Goal: Information Seeking & Learning: Find specific fact

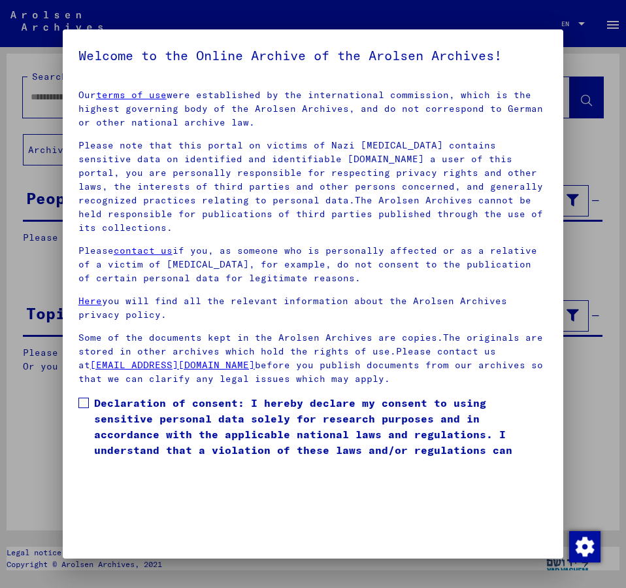
click at [86, 398] on span at bounding box center [83, 403] width 10 height 10
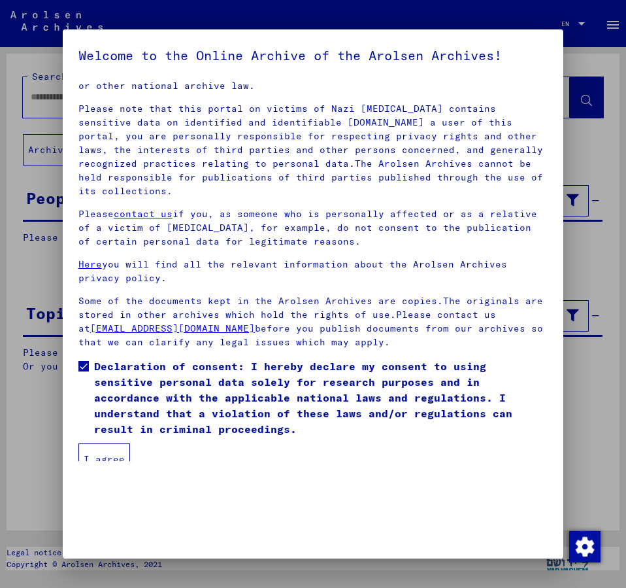
click at [103, 447] on button "I agree" at bounding box center [104, 458] width 52 height 31
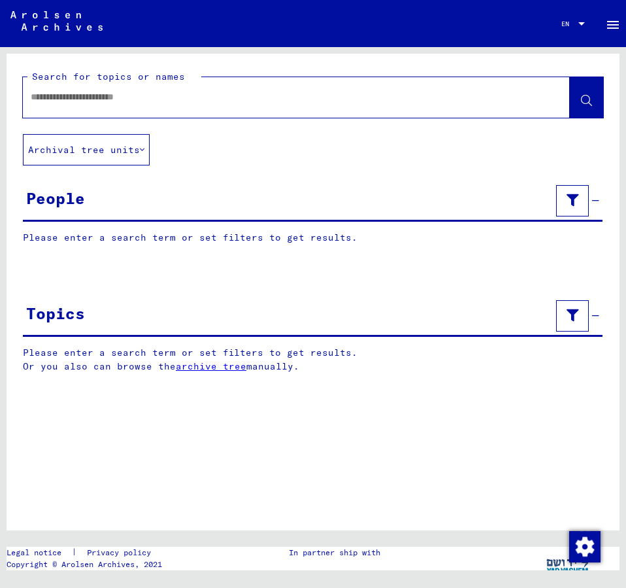
click at [80, 103] on input "text" at bounding box center [285, 97] width 508 height 14
type input "**********"
click at [593, 97] on button at bounding box center [586, 97] width 33 height 41
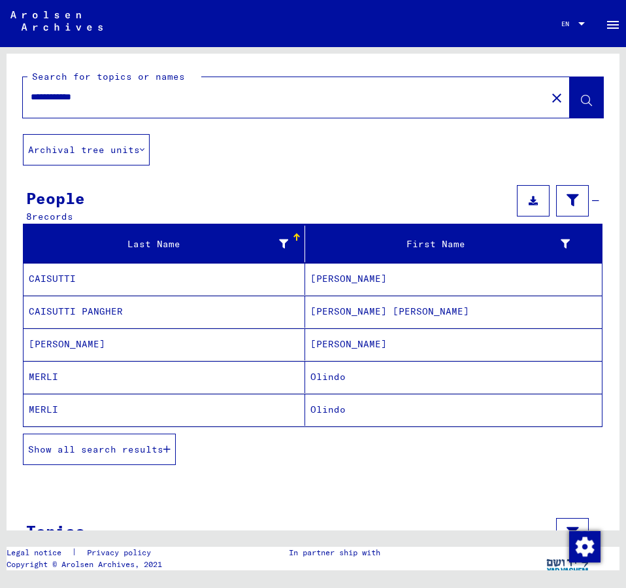
click at [339, 405] on mat-cell "Olindo" at bounding box center [453, 410] width 297 height 32
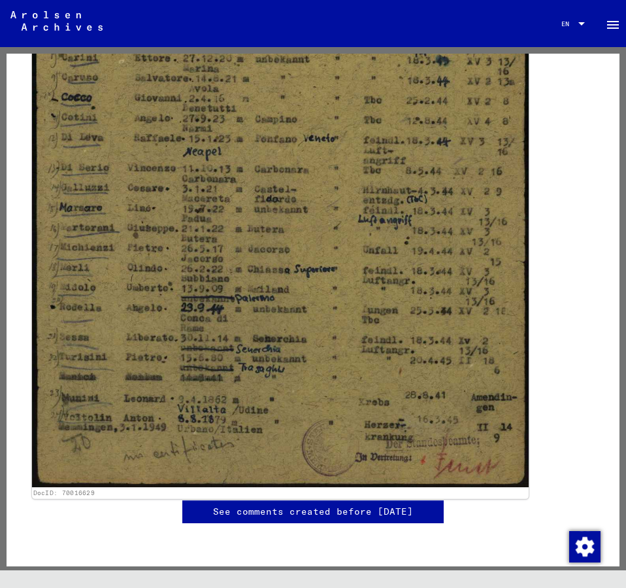
scroll to position [494, 0]
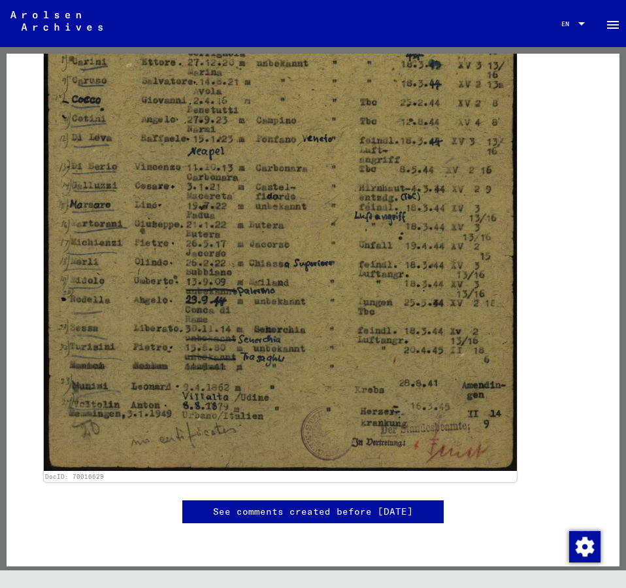
click at [575, 54] on div "DocID: 70016629" at bounding box center [313, 144] width 549 height 686
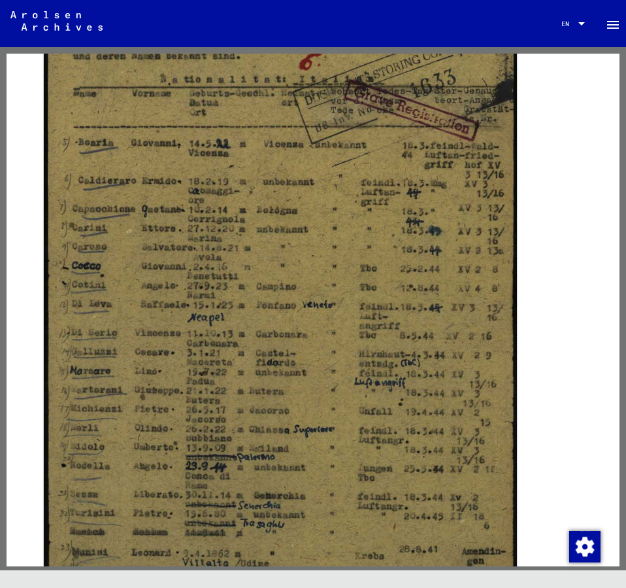
scroll to position [282, 0]
